Goal: Task Accomplishment & Management: Use online tool/utility

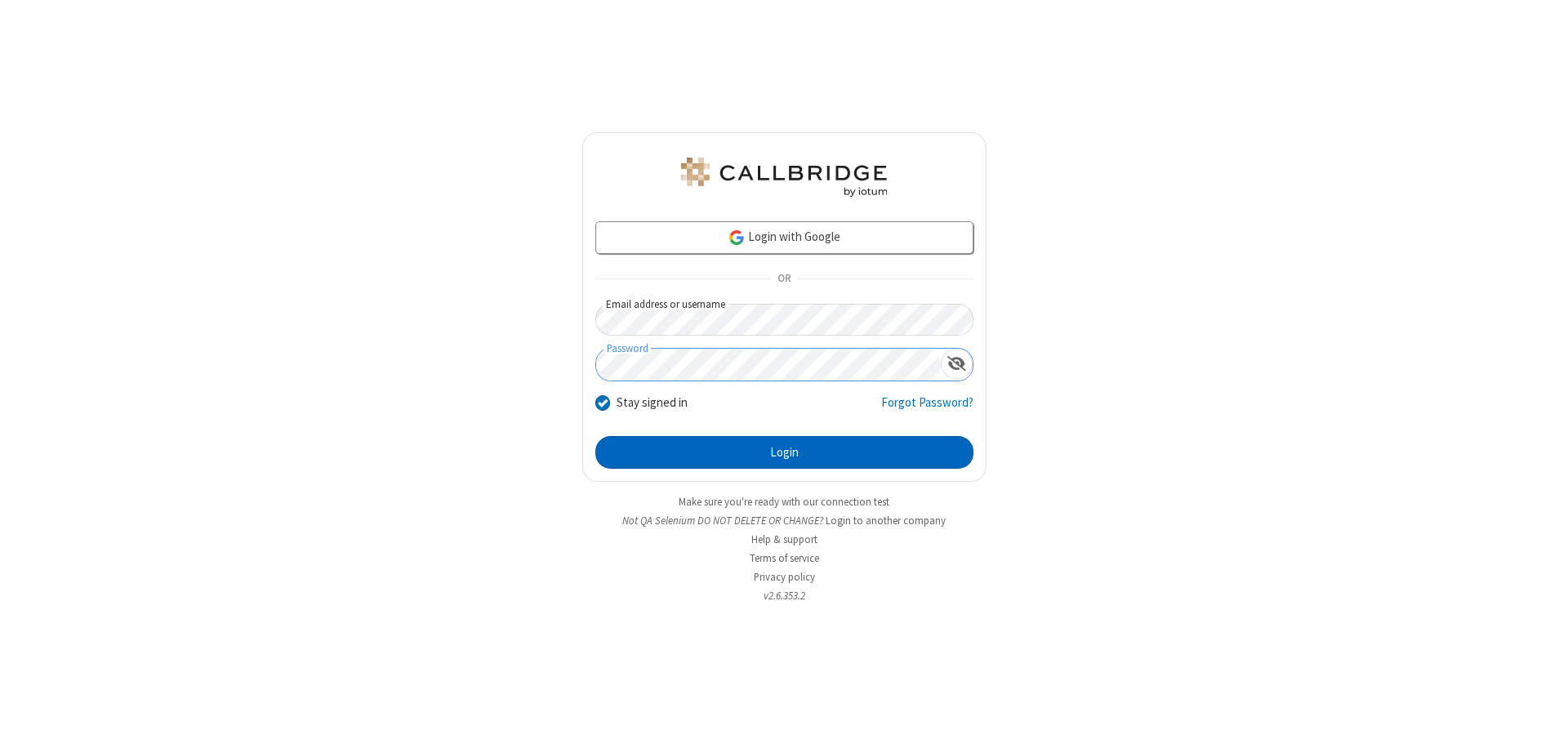
click at [784, 453] on button "Login" at bounding box center [784, 453] width 378 height 33
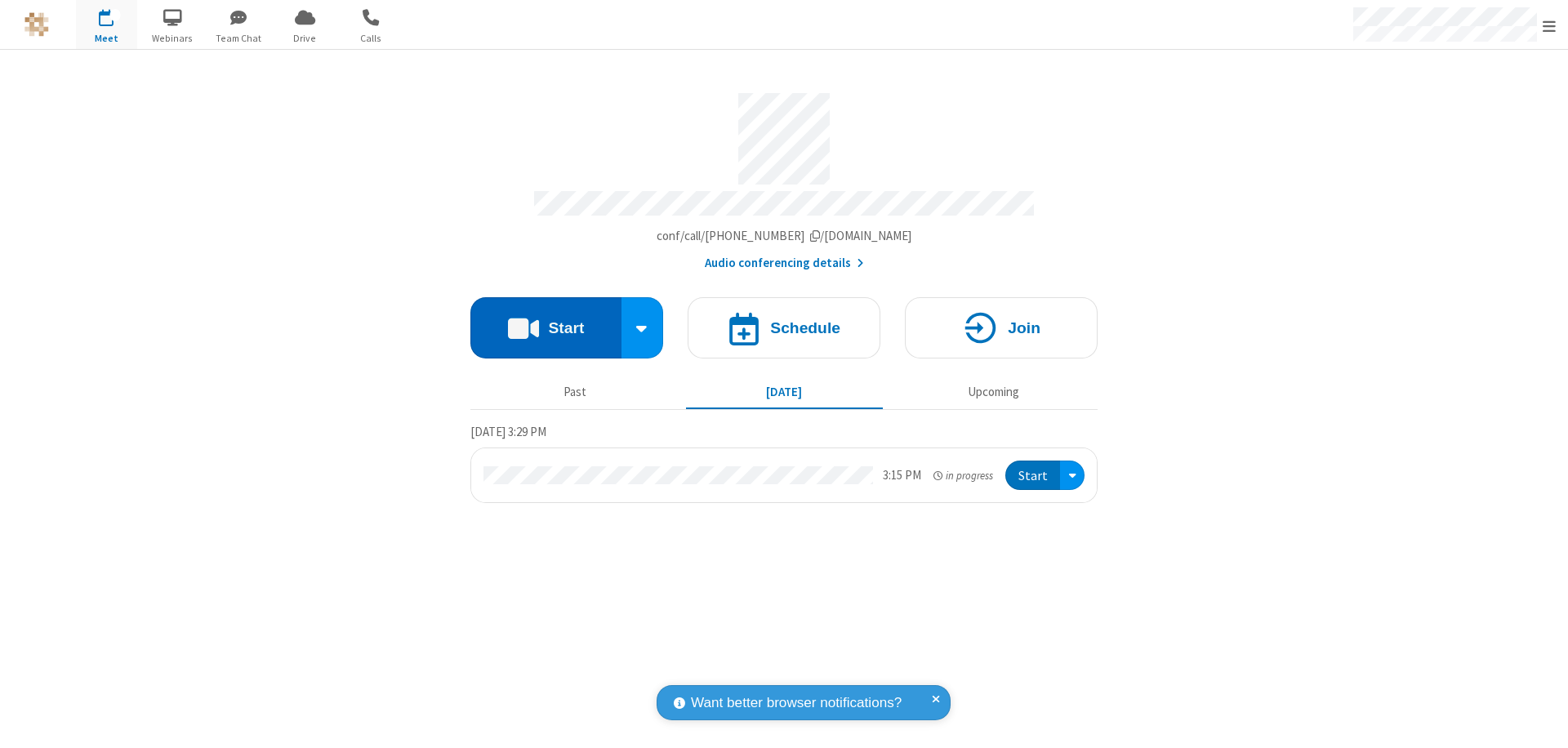
click at [545, 320] on button "Start" at bounding box center [545, 327] width 151 height 61
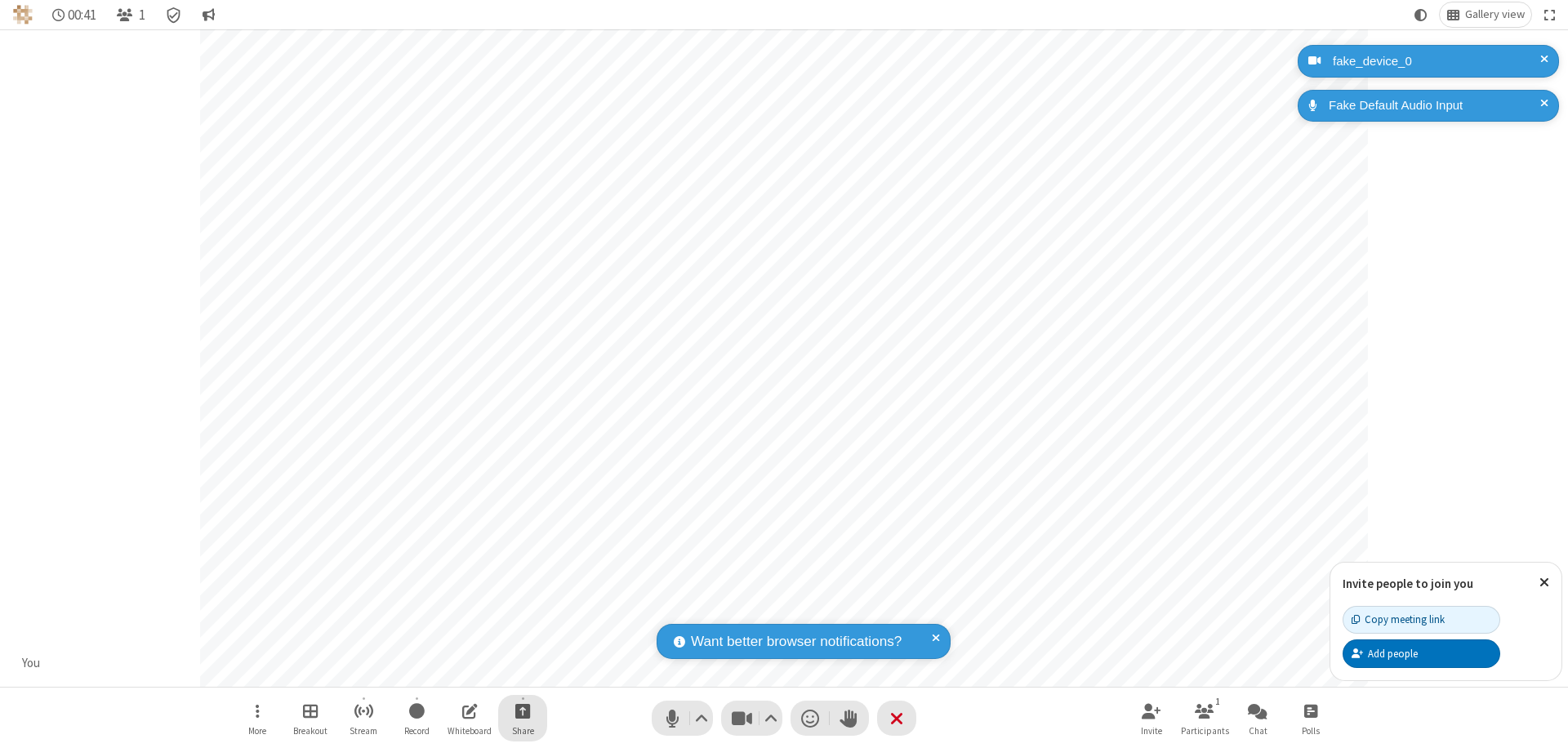
click at [522, 711] on span "Start sharing" at bounding box center [523, 711] width 16 height 20
click at [522, 610] on span "Share additional camera" at bounding box center [532, 615] width 121 height 14
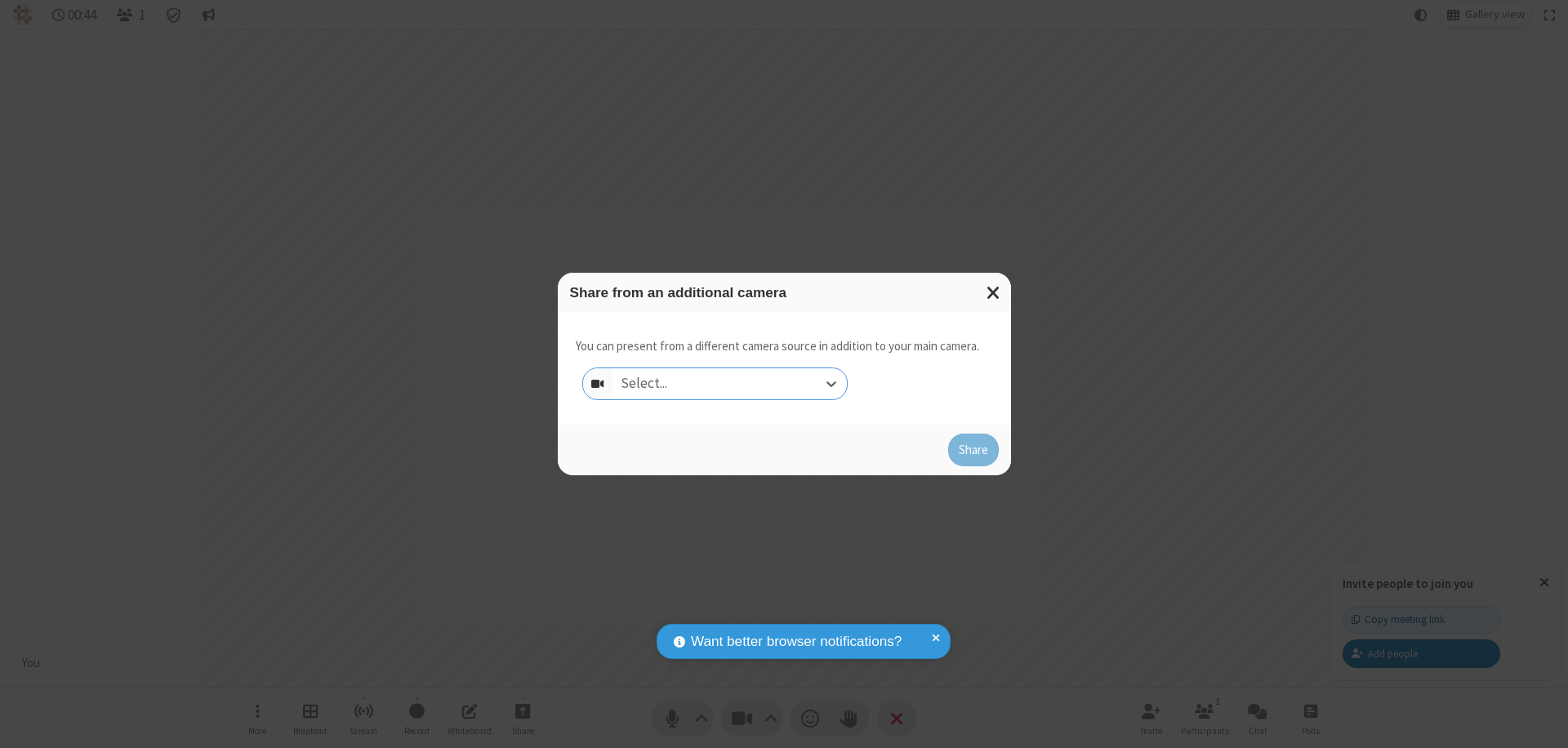
click at [729, 384] on div "Select..." at bounding box center [729, 384] width 234 height 31
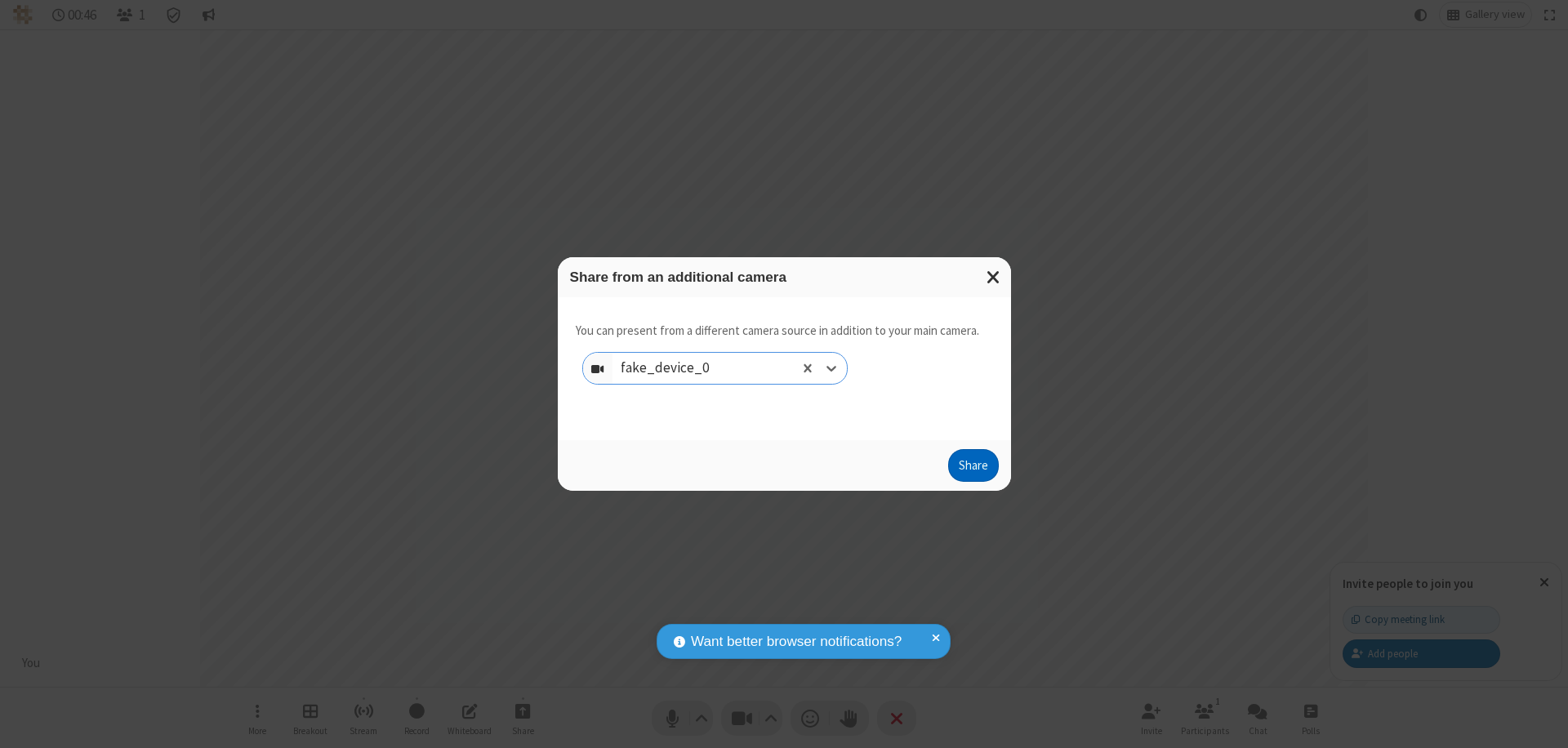
click at [972, 468] on button "Share" at bounding box center [973, 466] width 50 height 33
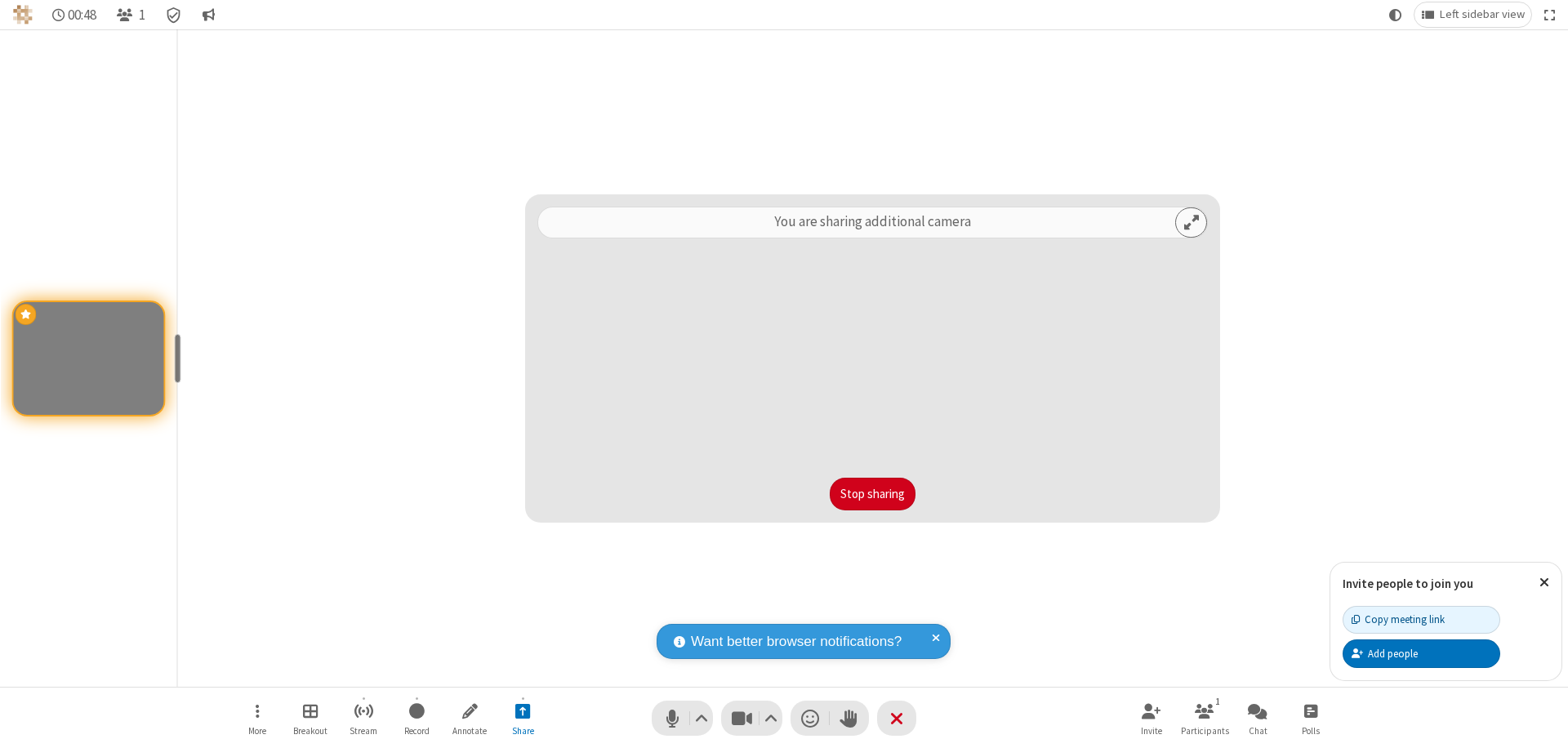
click at [872, 494] on button "Stop sharing" at bounding box center [872, 495] width 85 height 33
click at [522, 711] on span "Stop sharing additional camera" at bounding box center [523, 711] width 16 height 20
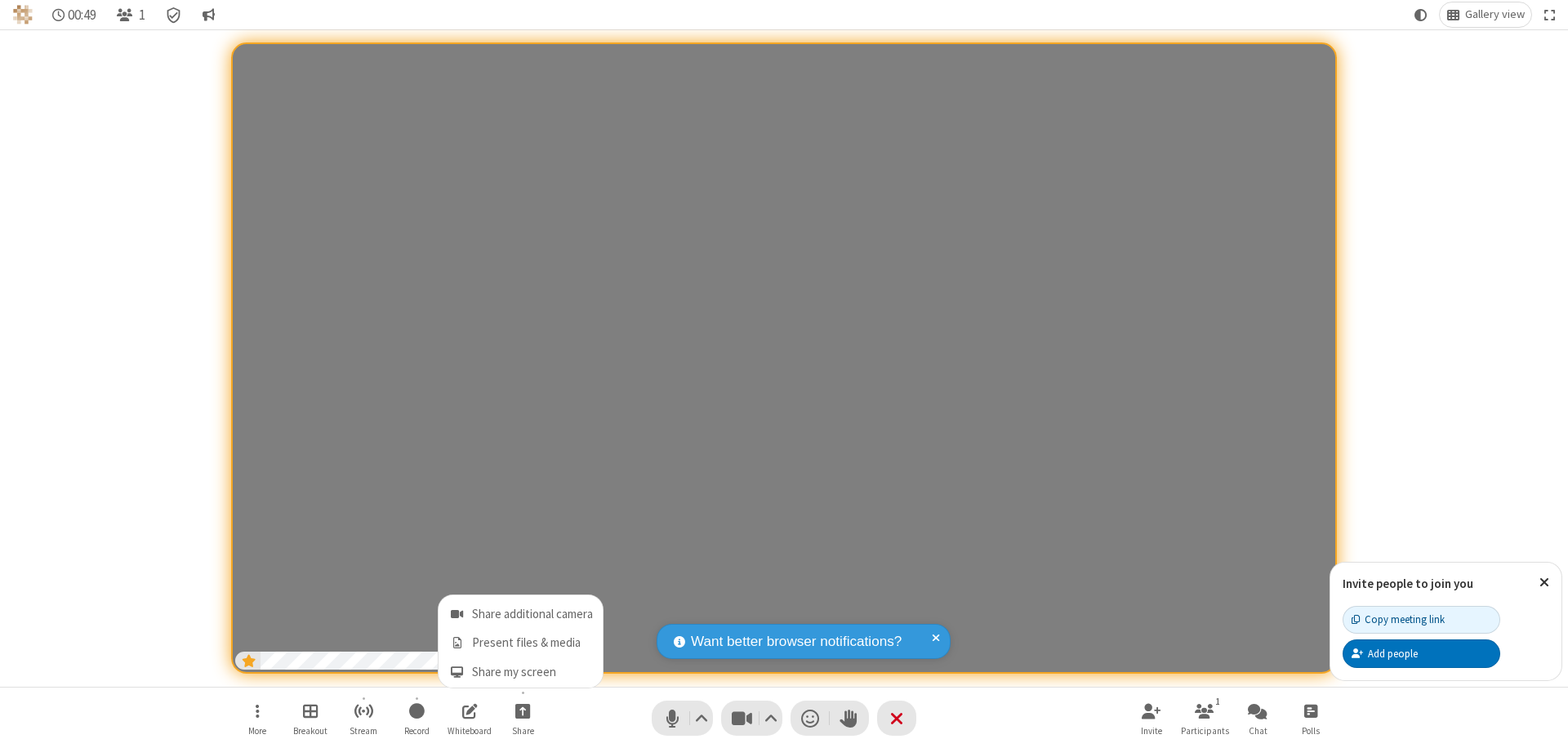
click at [522, 610] on span "Share additional camera" at bounding box center [532, 615] width 121 height 14
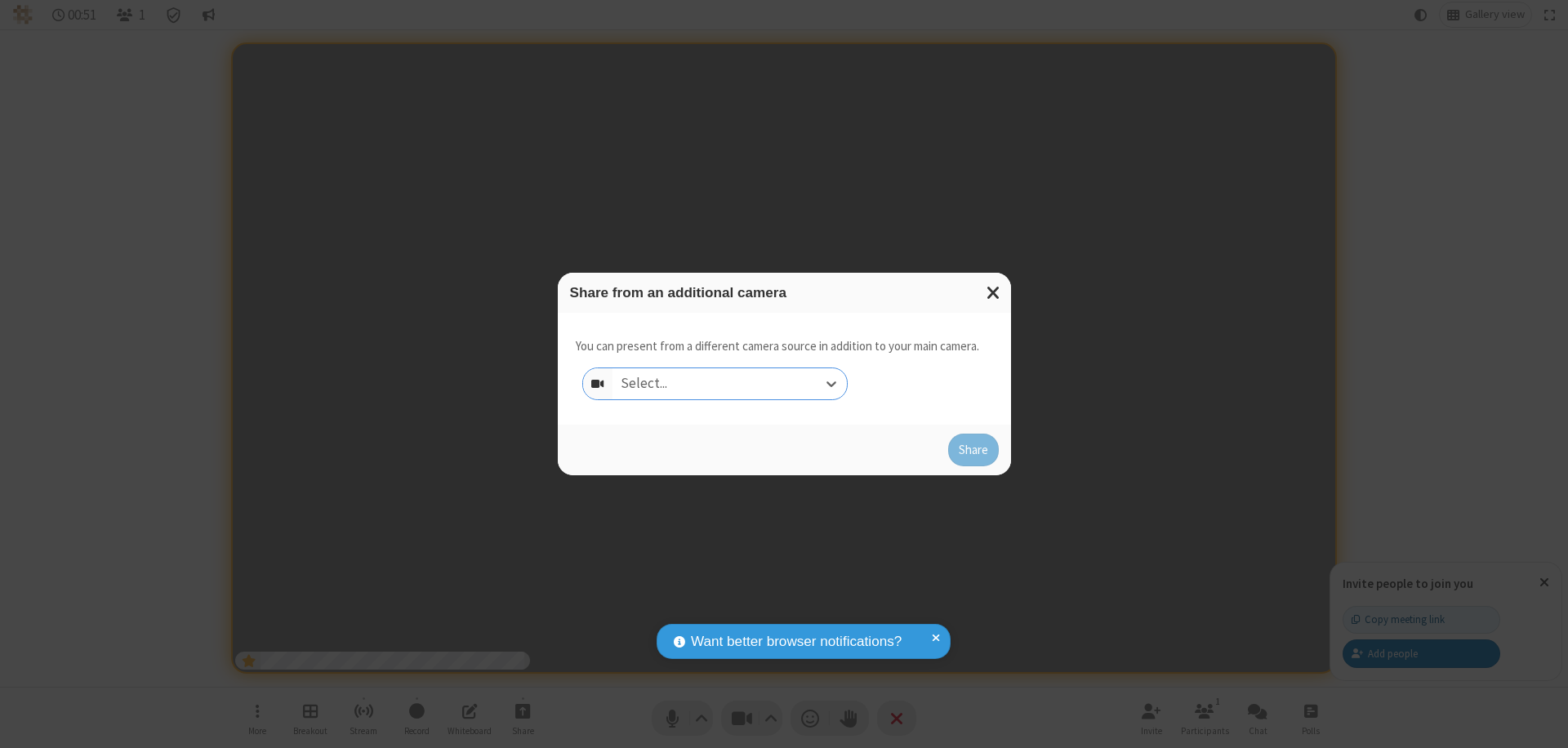
click at [729, 384] on div "Select..." at bounding box center [729, 384] width 234 height 31
